Goal: Transaction & Acquisition: Purchase product/service

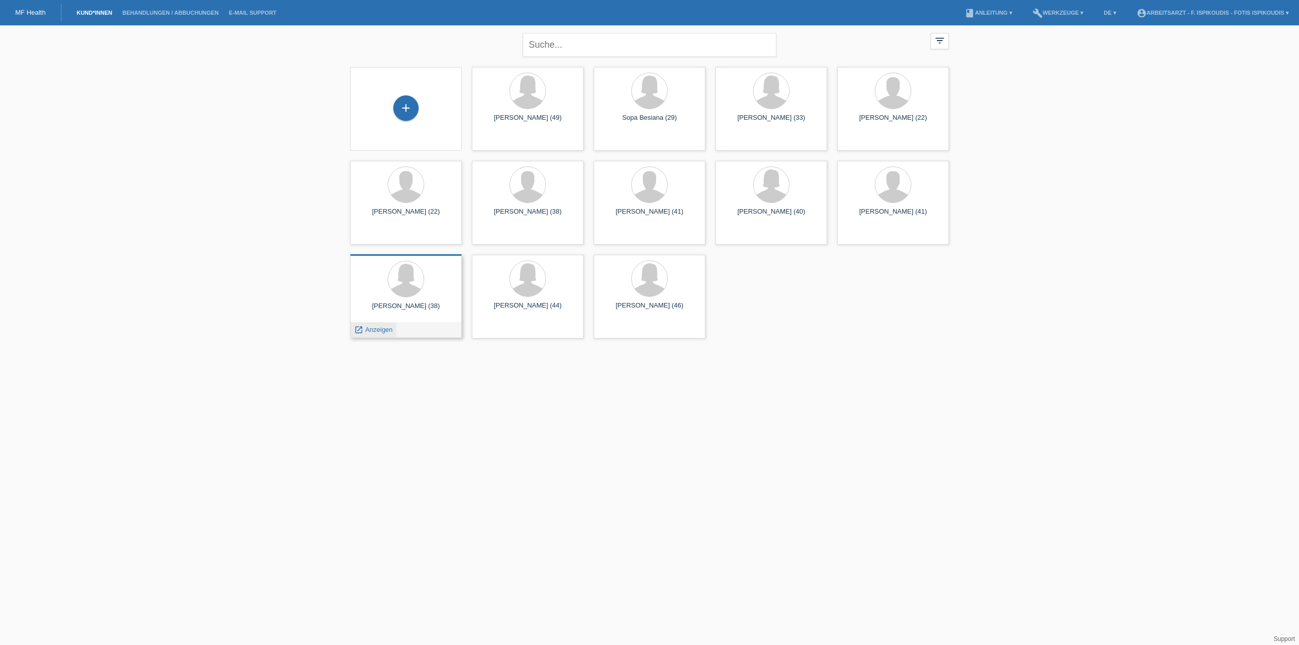
click at [374, 330] on span "Anzeigen" at bounding box center [378, 330] width 27 height 8
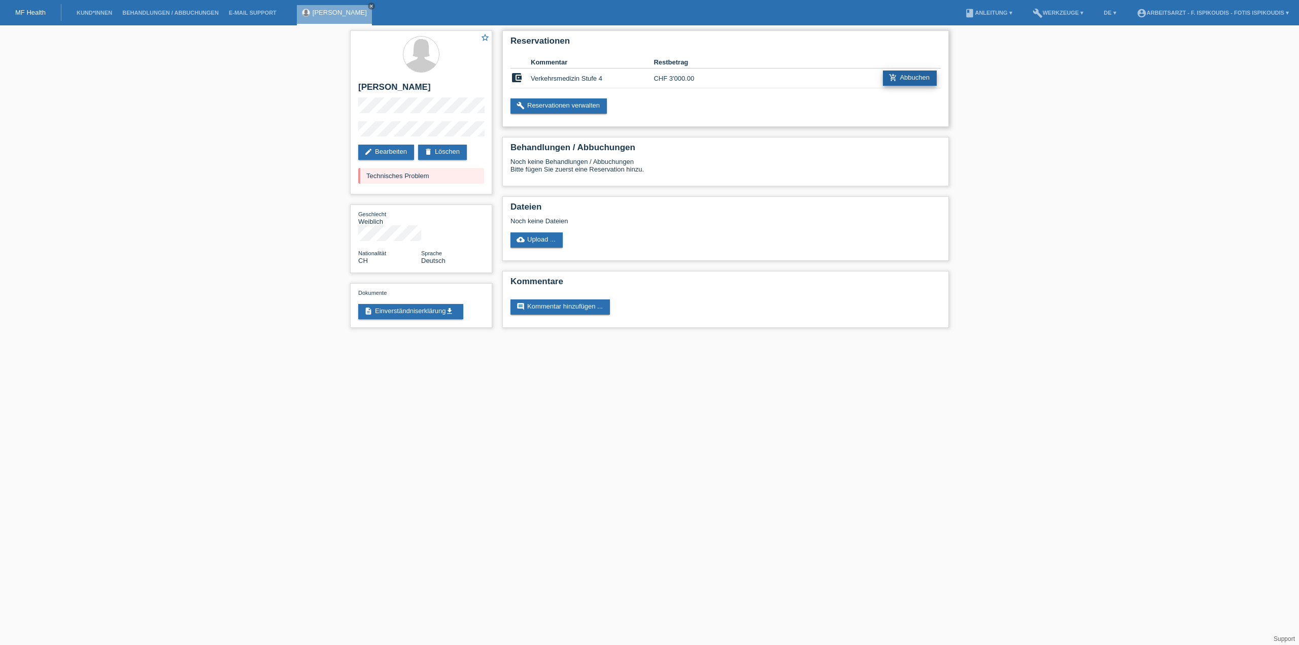
click at [907, 79] on link "add_shopping_cart Abbuchen" at bounding box center [910, 78] width 54 height 15
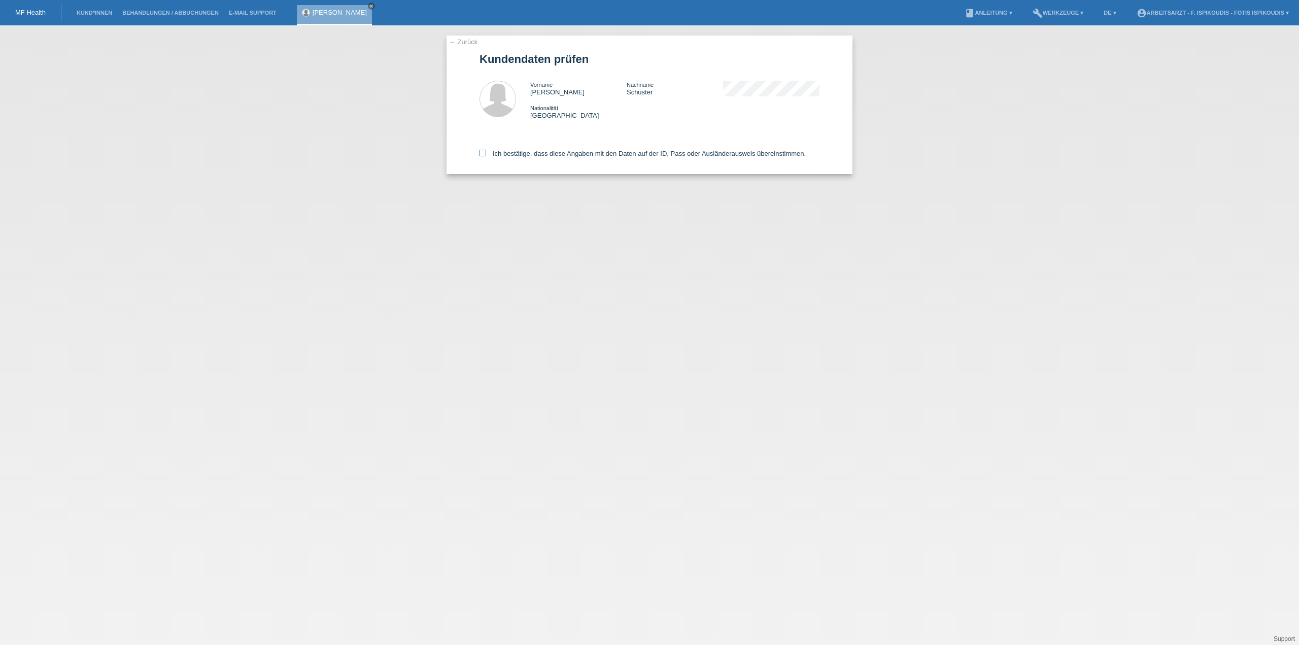
click at [531, 156] on label "Ich bestätige, dass diese Angaben mit den Daten auf der ID, Pass oder Ausländer…" at bounding box center [642, 154] width 326 height 8
click at [486, 156] on input "Ich bestätige, dass diese Angaben mit den Daten auf der ID, Pass oder Ausländer…" at bounding box center [482, 153] width 7 height 7
checkbox input "true"
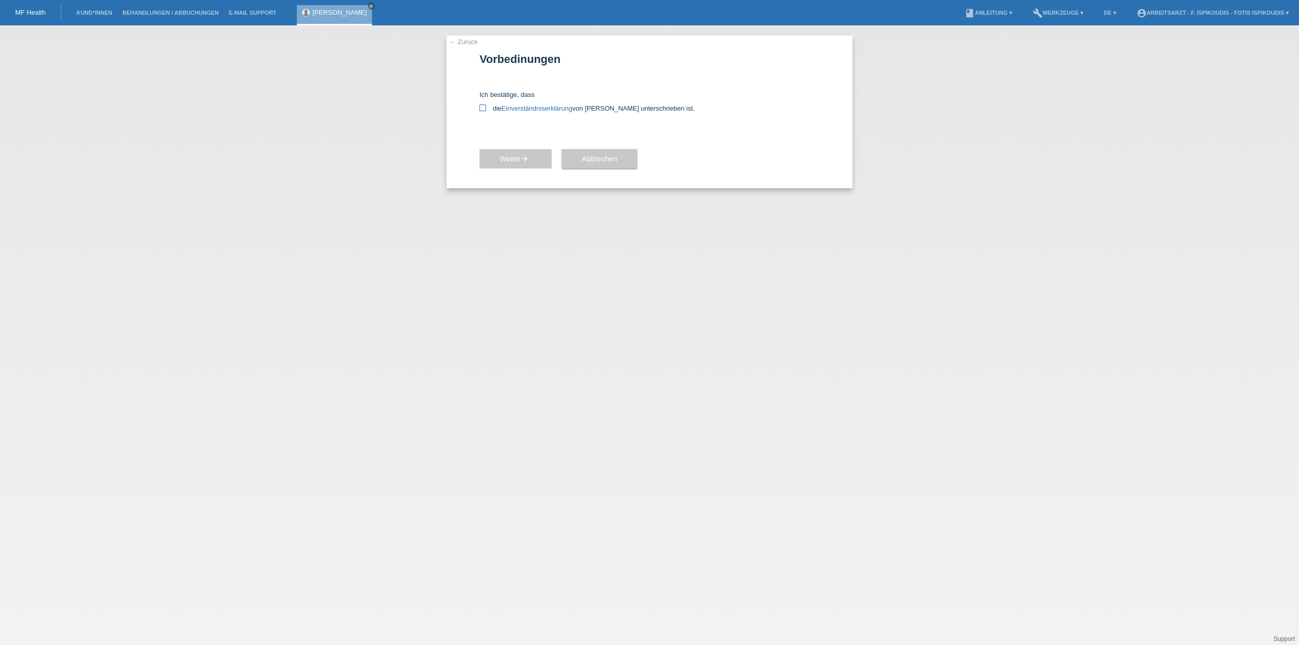
click at [481, 107] on icon at bounding box center [482, 108] width 7 height 7
click at [481, 107] on input "die Einverständniserklärung von der Kundin unterschrieben ist." at bounding box center [482, 108] width 7 height 7
checkbox input "true"
click at [513, 157] on span "Weiter arrow_forward" at bounding box center [515, 159] width 31 height 8
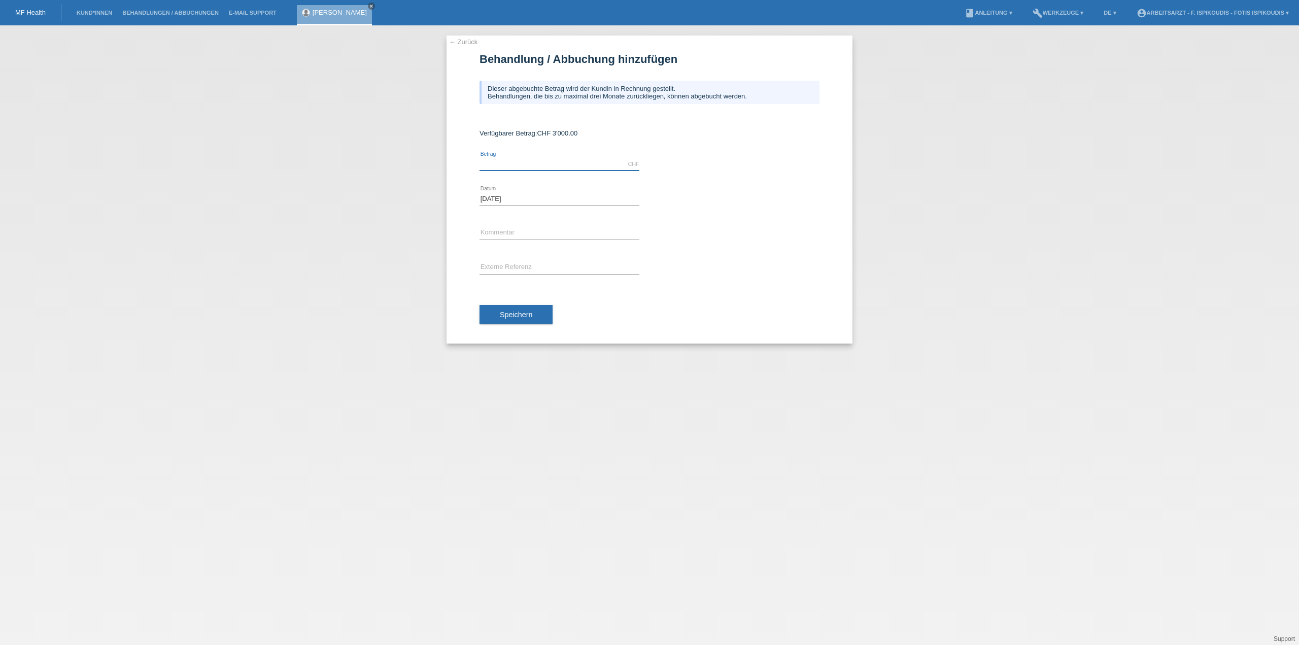
click at [535, 166] on input "text" at bounding box center [559, 164] width 160 height 13
type input "1700.00"
click at [511, 226] on div "error Kommentar" at bounding box center [559, 233] width 160 height 35
click at [512, 228] on input "text" at bounding box center [559, 233] width 160 height 13
click at [532, 270] on input "text" at bounding box center [559, 267] width 160 height 13
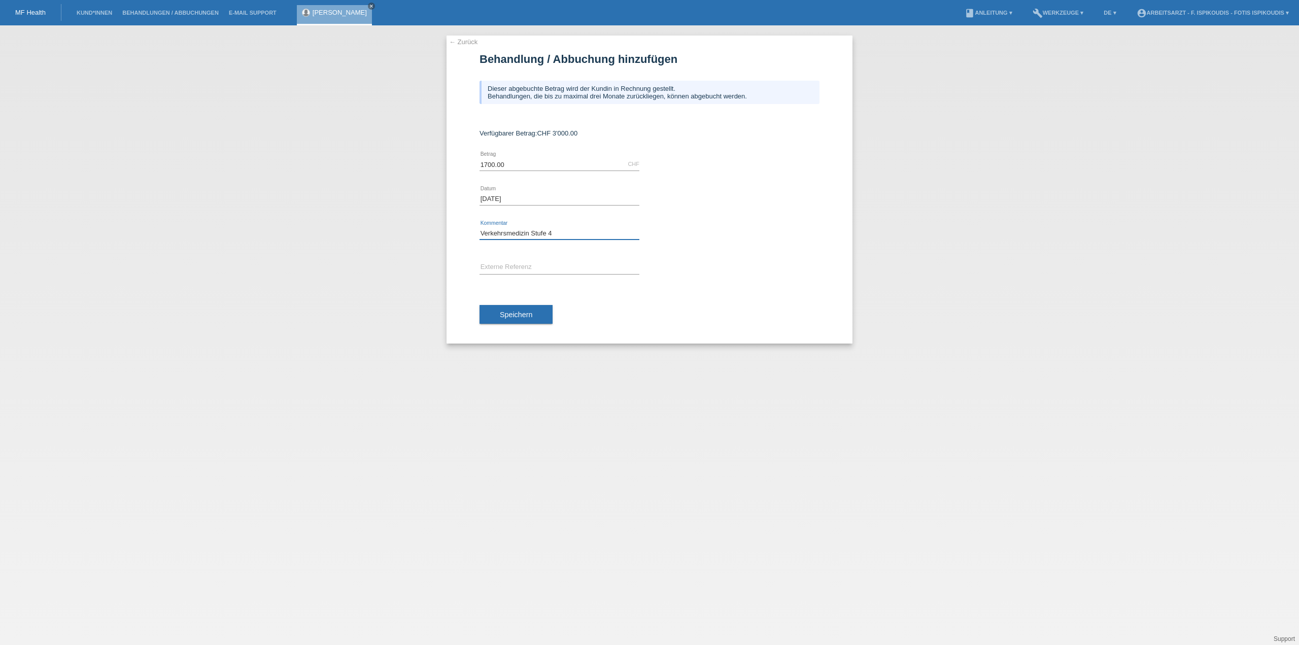
click at [572, 231] on input "Verkehrsmedizin Stufe 4" at bounding box center [559, 233] width 160 height 13
type input "Verkehrsmedizin Stufe 4"
click at [544, 269] on input "text" at bounding box center [559, 267] width 160 height 13
click at [529, 317] on span "Speichern" at bounding box center [516, 315] width 32 height 8
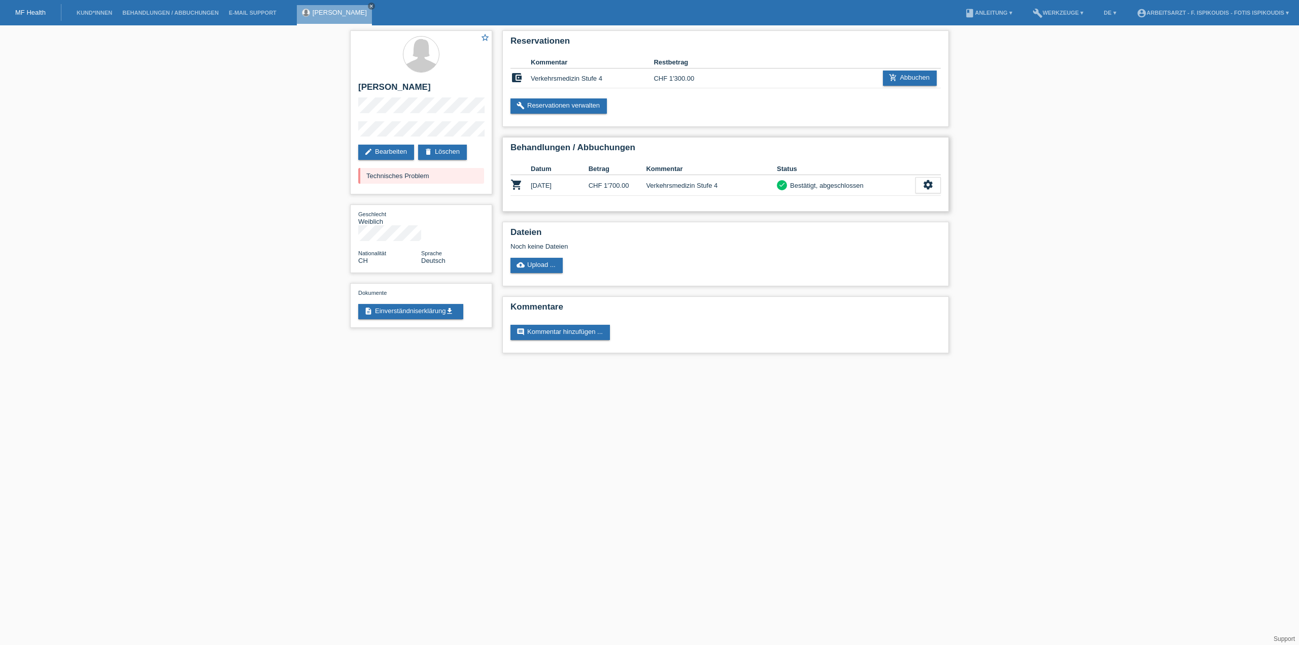
drag, startPoint x: 591, startPoint y: 185, endPoint x: 709, endPoint y: 183, distance: 118.7
click at [708, 183] on tr "shopping_cart [DATE] CHF 1'700.00 Verkehrsmedizin Stufe 4 check Bestätigt, abge…" at bounding box center [725, 185] width 430 height 21
drag, startPoint x: 531, startPoint y: 181, endPoint x: 865, endPoint y: 184, distance: 333.9
click at [866, 184] on tr "shopping_cart [DATE] CHF 1'700.00 Verkehrsmedizin Stufe 4 check Bestätigt, abge…" at bounding box center [725, 185] width 430 height 21
click at [865, 184] on div "check Bestätigt, abgeschlossen" at bounding box center [846, 185] width 139 height 11
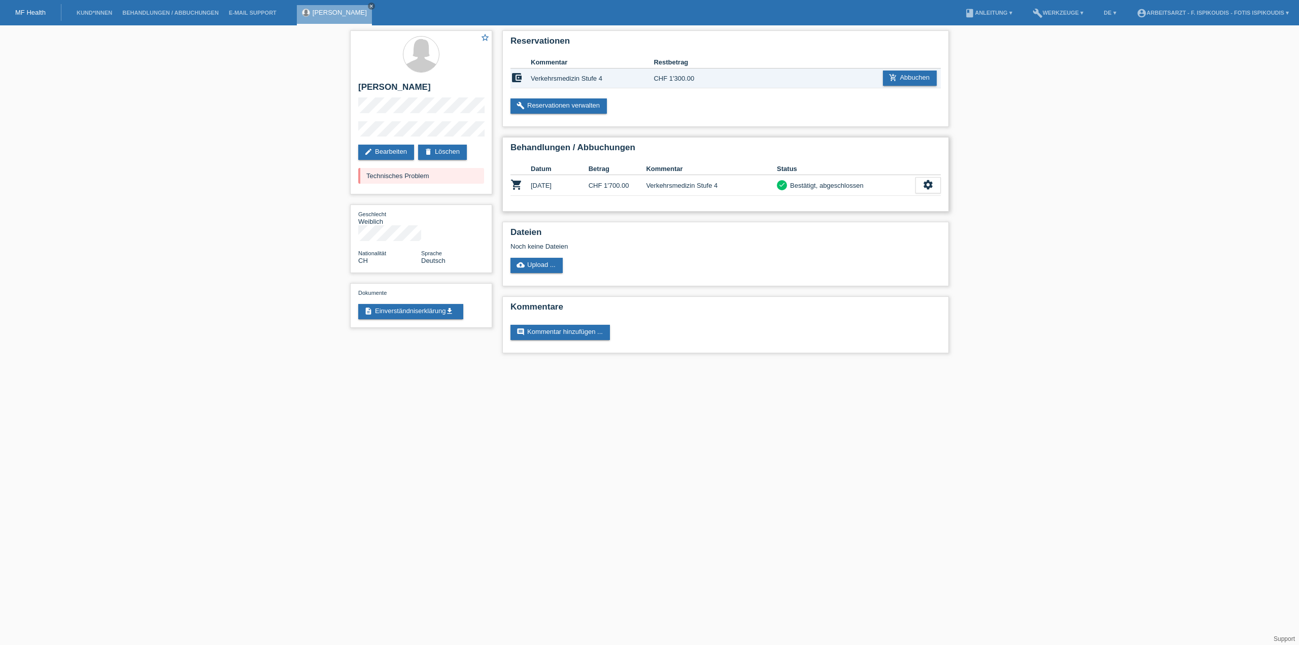
drag, startPoint x: 865, startPoint y: 185, endPoint x: 533, endPoint y: 185, distance: 331.3
click at [533, 185] on tr "shopping_cart [DATE] CHF 1'700.00 Verkehrsmedizin Stufe 4 check Bestätigt, abge…" at bounding box center [725, 185] width 430 height 21
click at [534, 185] on td "[DATE]" at bounding box center [560, 185] width 58 height 21
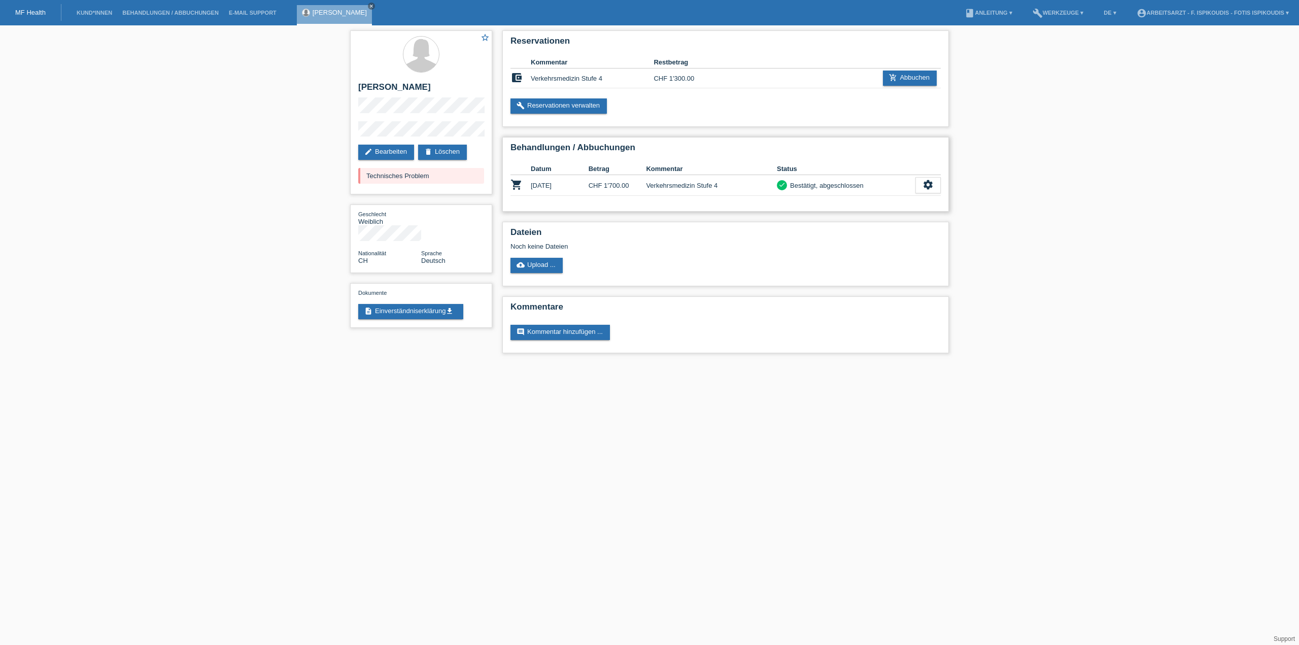
drag, startPoint x: 718, startPoint y: 185, endPoint x: 713, endPoint y: 186, distance: 5.7
click at [719, 185] on td "Verkehrsmedizin Stufe 4" at bounding box center [711, 185] width 131 height 21
drag, startPoint x: 593, startPoint y: 187, endPoint x: 683, endPoint y: 191, distance: 90.9
click at [683, 191] on tr "shopping_cart [DATE] CHF 1'700.00 Verkehrsmedizin Stufe 4 check Bestätigt, abge…" at bounding box center [725, 185] width 430 height 21
click at [621, 194] on td "CHF 1'700.00" at bounding box center [618, 185] width 58 height 21
